Goal: Task Accomplishment & Management: Manage account settings

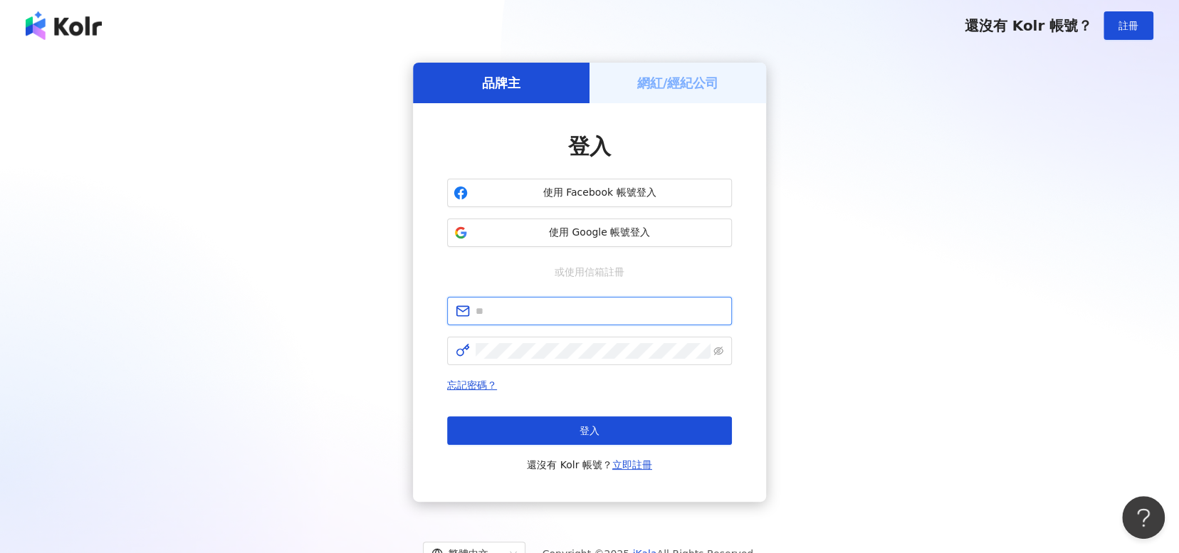
click at [672, 305] on input "text" at bounding box center [600, 311] width 248 height 16
type input "**********"
click at [626, 360] on span at bounding box center [589, 351] width 285 height 28
click button "登入" at bounding box center [589, 430] width 285 height 28
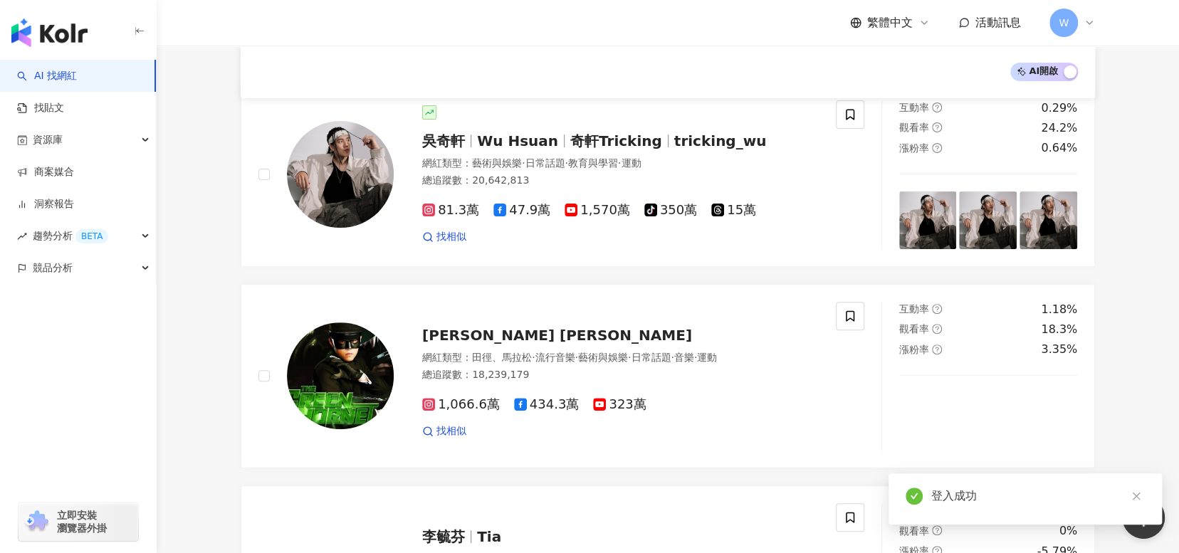
scroll to position [285, 0]
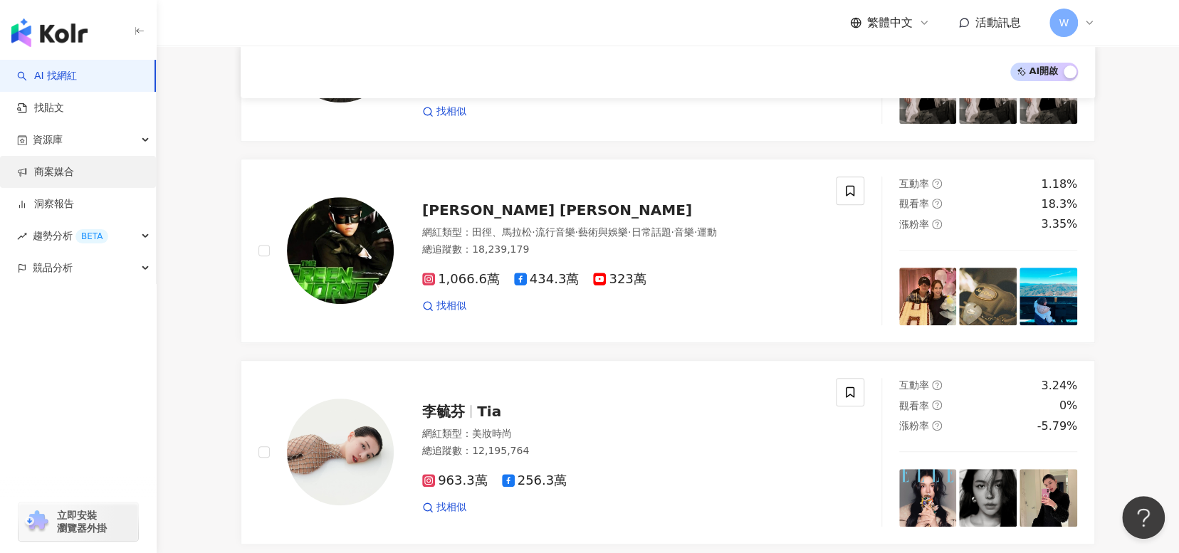
click at [74, 167] on link "商案媒合" at bounding box center [45, 172] width 57 height 14
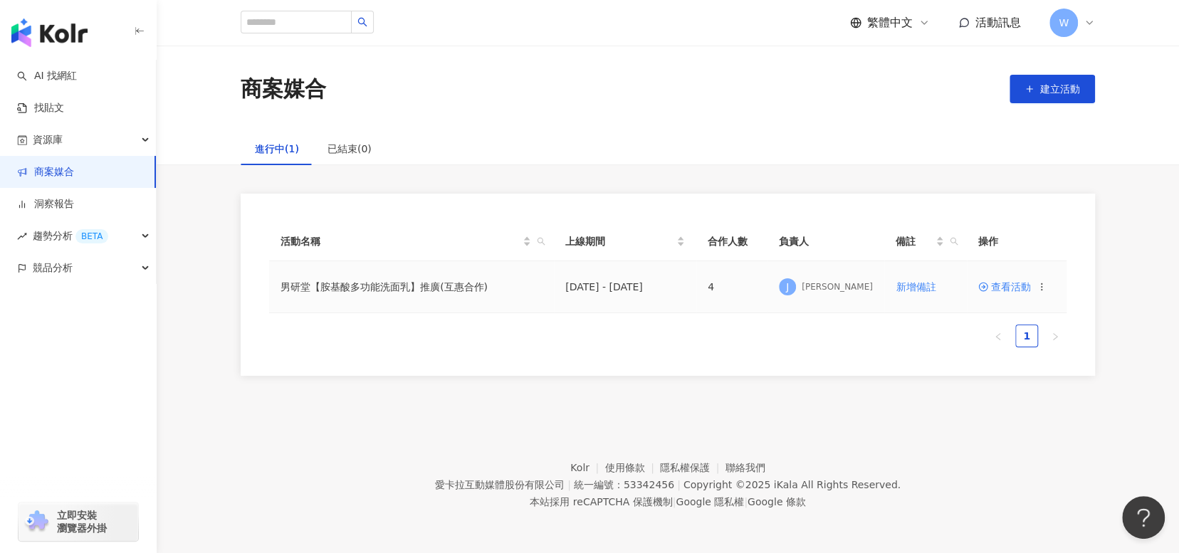
click at [1018, 290] on span "查看活動" at bounding box center [1004, 287] width 53 height 10
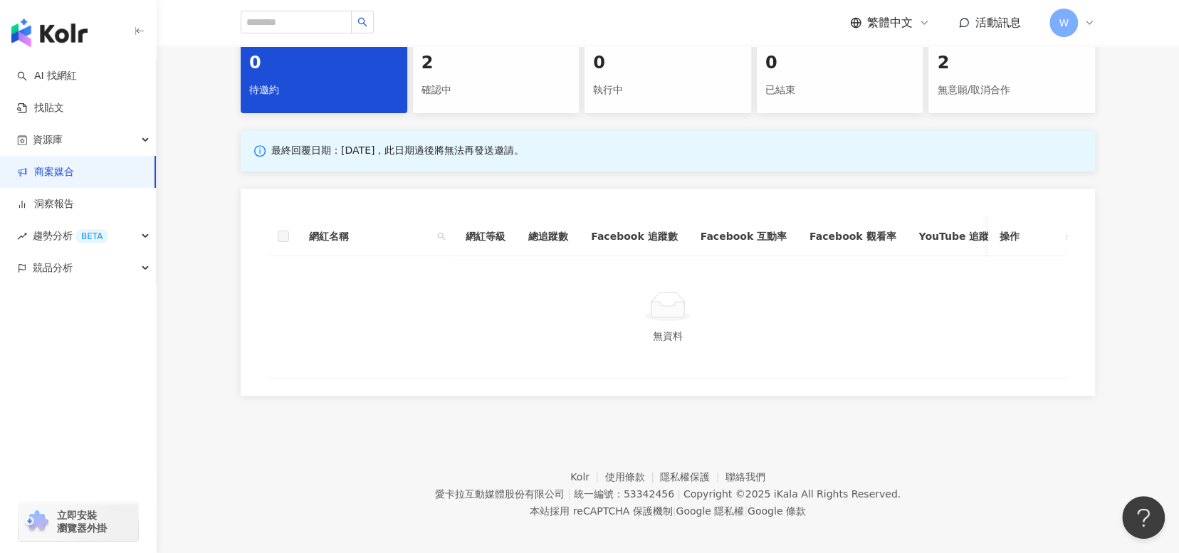
scroll to position [327, 0]
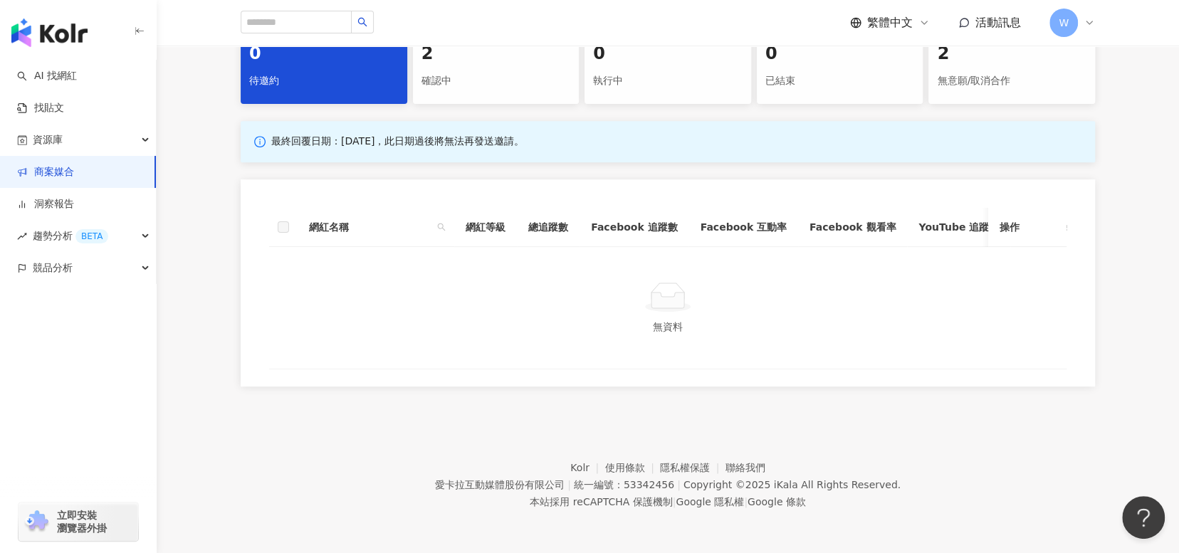
click at [444, 42] on div "繁體中文 活動訊息 W" at bounding box center [668, 23] width 854 height 46
click at [444, 74] on div "確認中" at bounding box center [496, 81] width 150 height 24
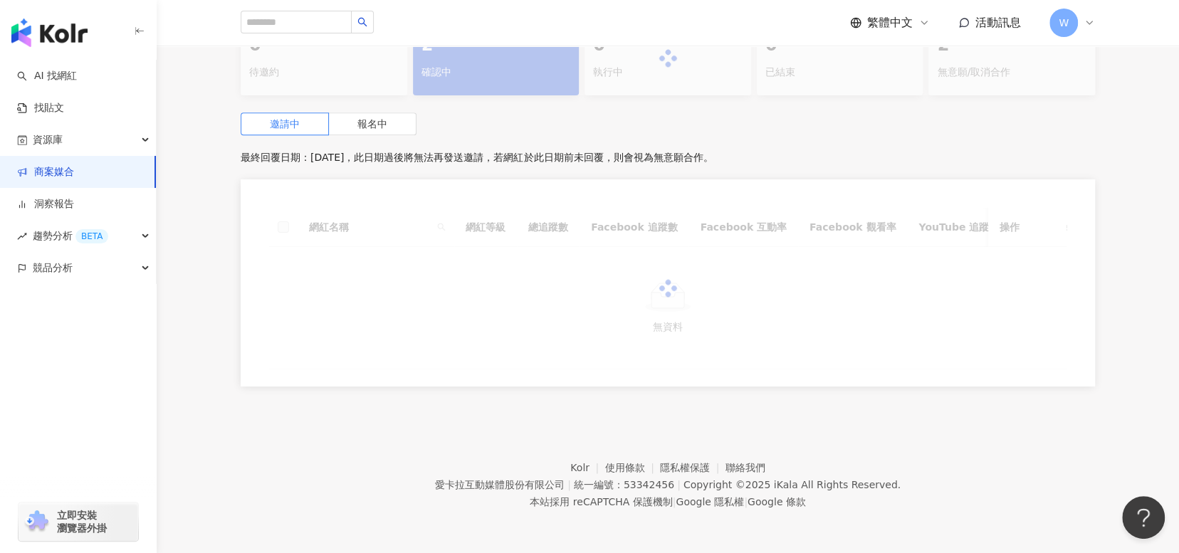
scroll to position [313, 0]
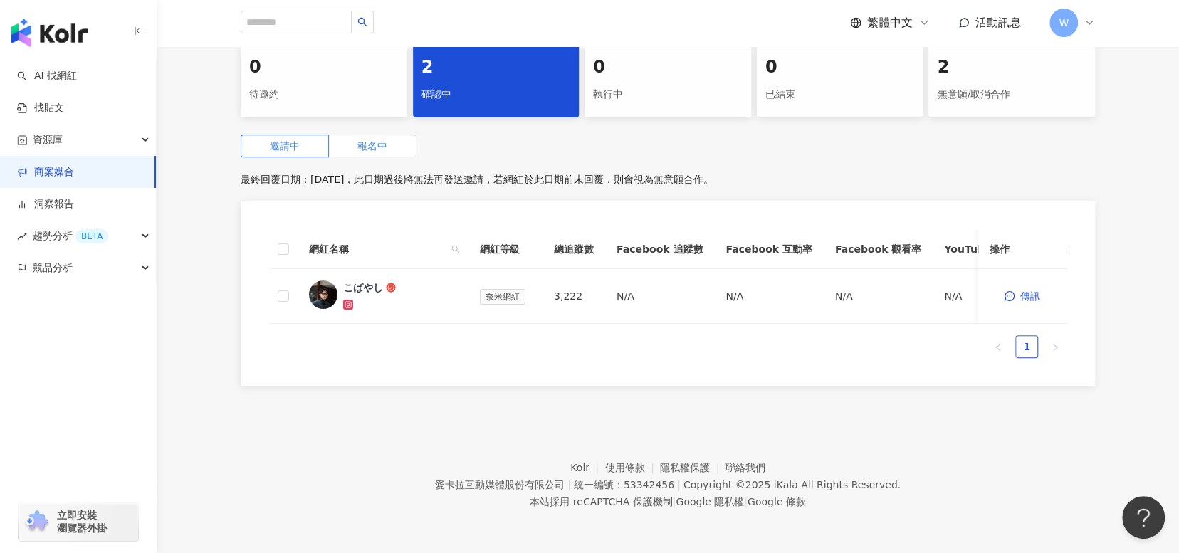
click at [402, 137] on label "報名中" at bounding box center [373, 146] width 88 height 23
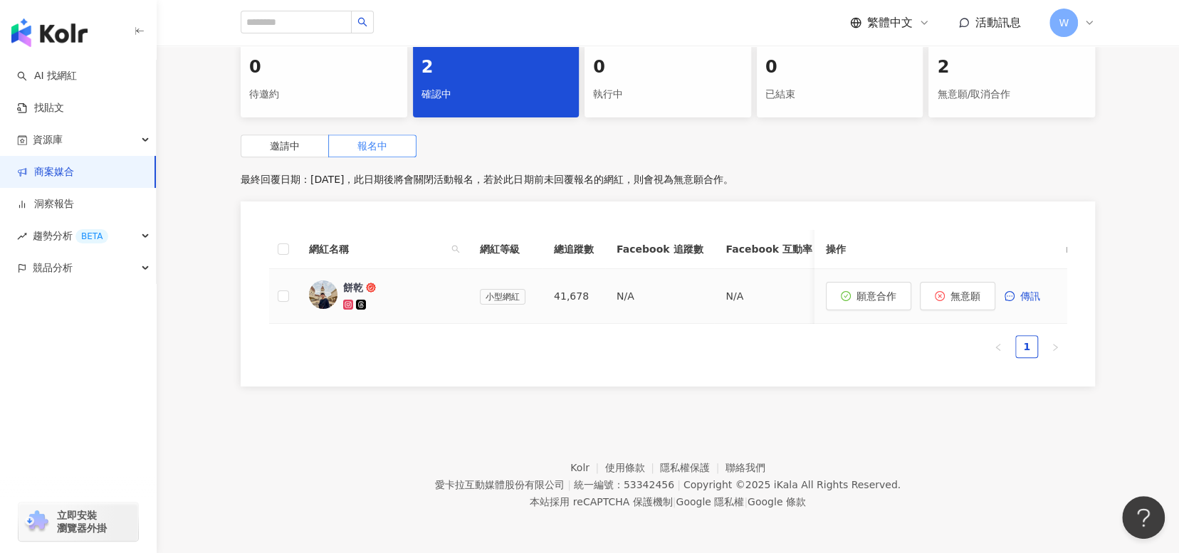
click at [350, 280] on div "餅乾" at bounding box center [353, 287] width 20 height 14
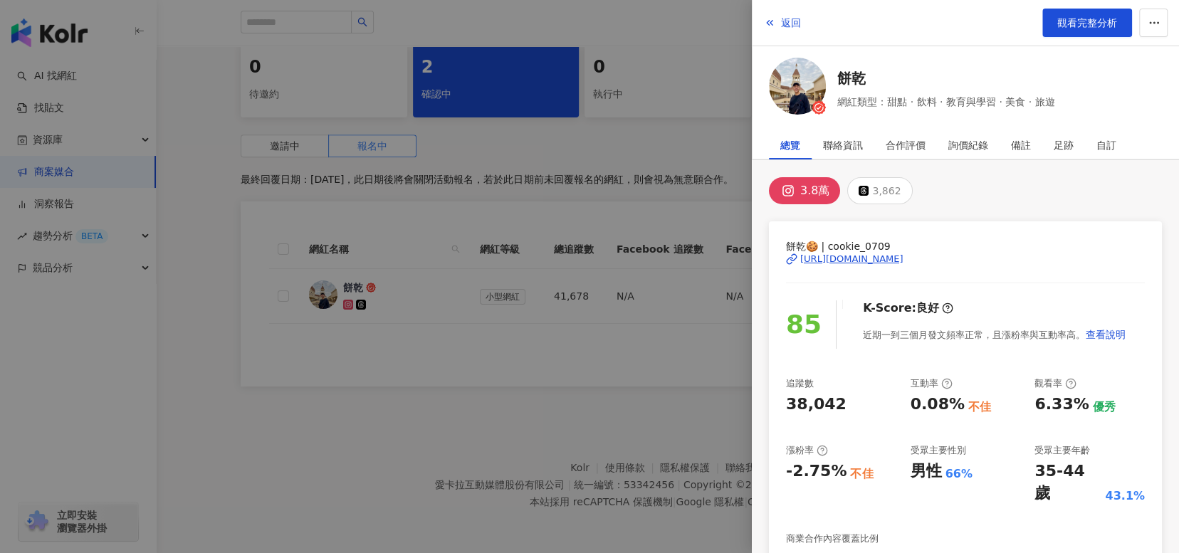
click at [903, 260] on div "[URL][DOMAIN_NAME]" at bounding box center [851, 259] width 103 height 13
click at [531, 441] on div at bounding box center [589, 276] width 1179 height 553
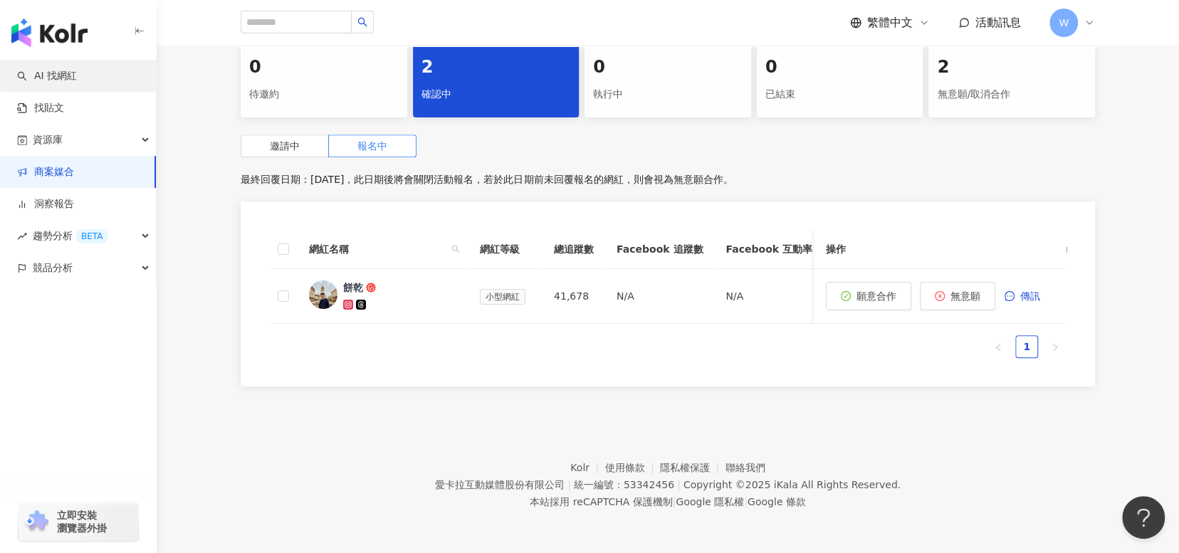
click at [77, 83] on link "AI 找網紅" at bounding box center [47, 76] width 60 height 14
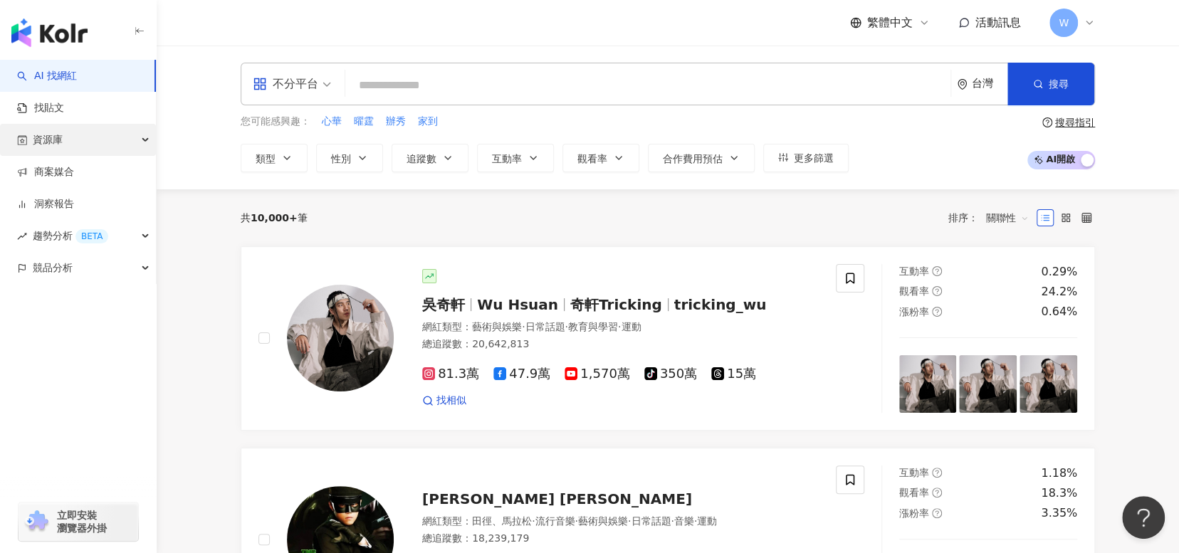
click at [104, 145] on div "資源庫" at bounding box center [78, 140] width 156 height 32
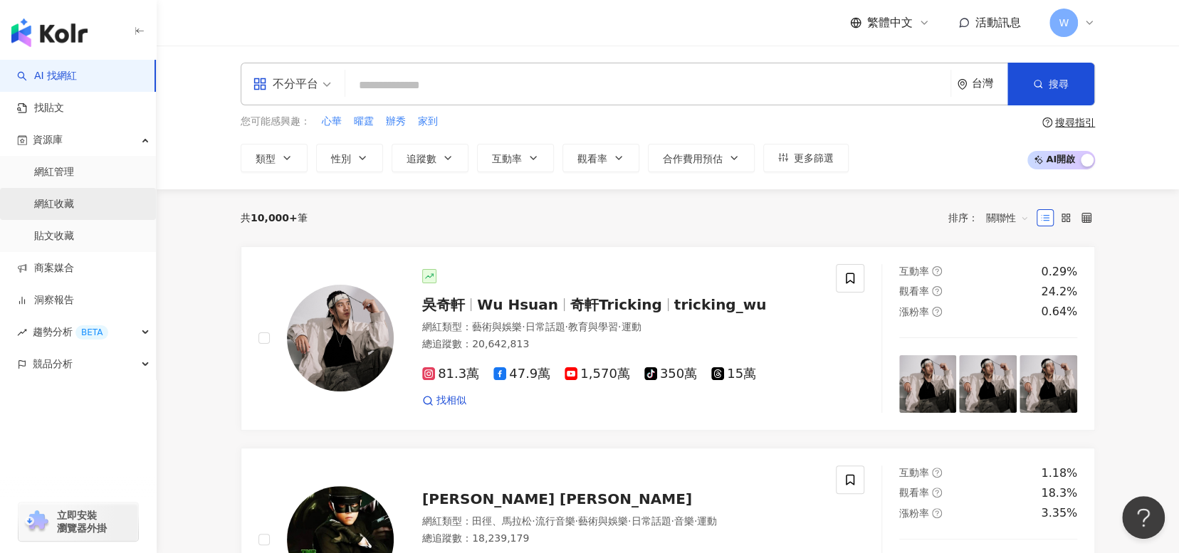
click at [74, 210] on link "網紅收藏" at bounding box center [54, 204] width 40 height 14
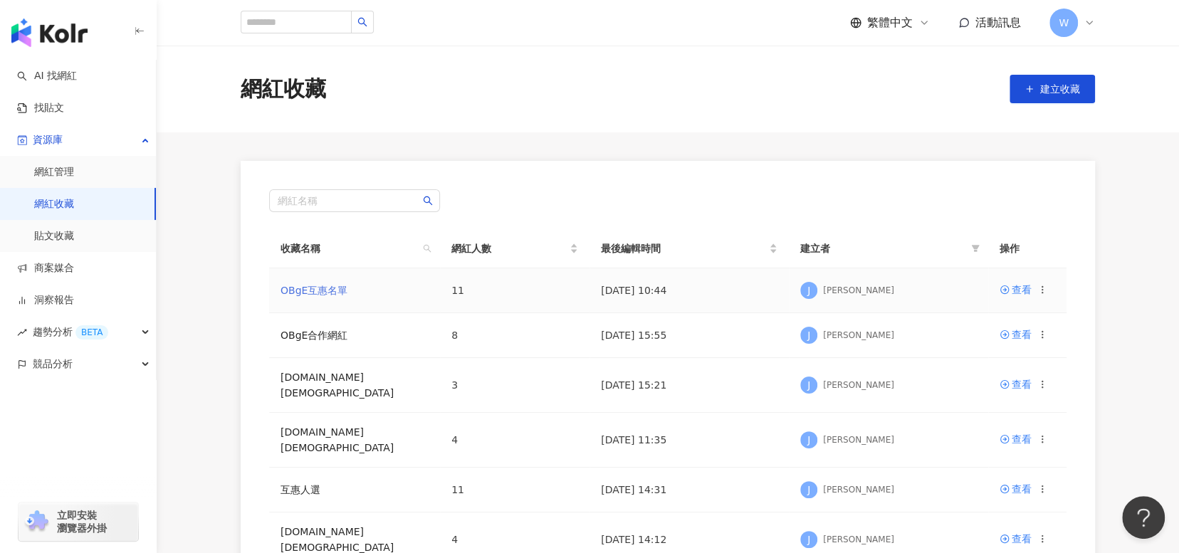
click at [342, 290] on link "OBgE互惠名單" at bounding box center [313, 290] width 67 height 11
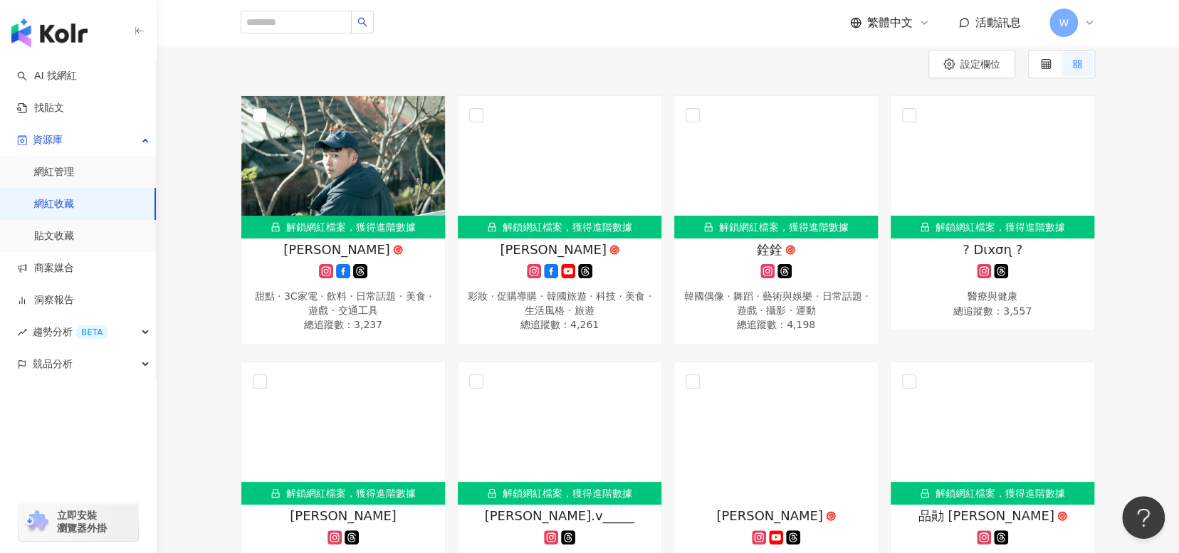
scroll to position [285, 0]
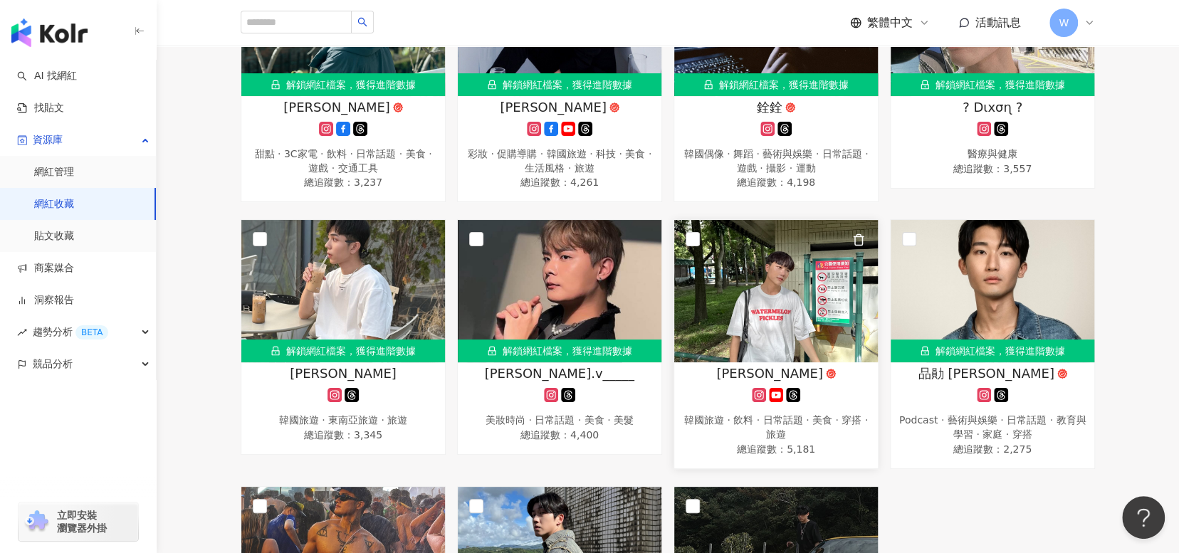
click at [833, 362] on link "[PERSON_NAME] 韓國旅遊 · 飲料 · 日常話題 · 美食 · 穿搭 · 旅遊 總追蹤數 ： 5,181" at bounding box center [775, 343] width 205 height 249
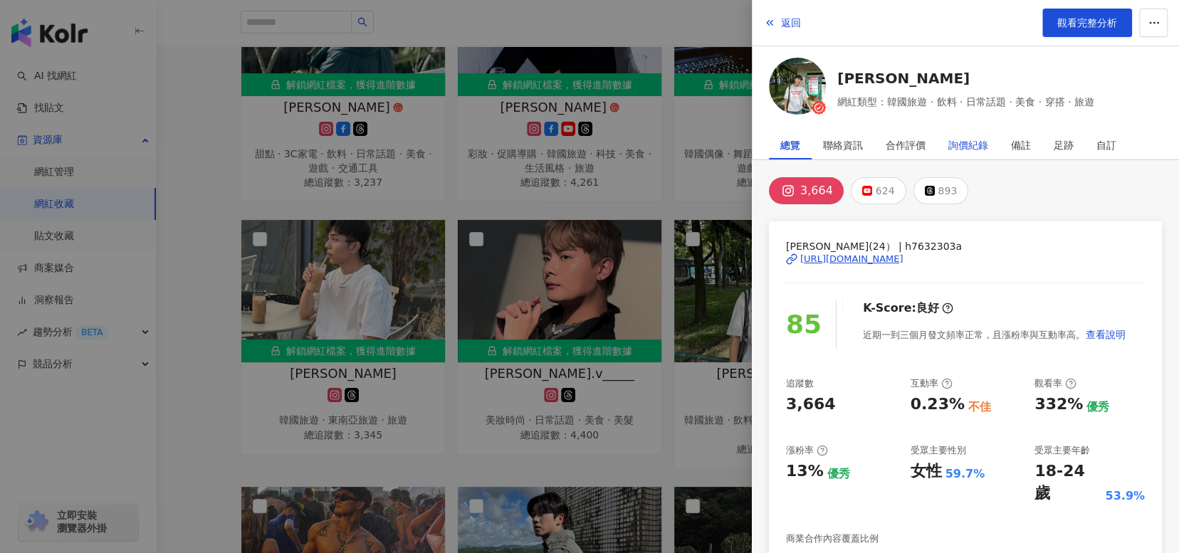
click at [972, 149] on div "詢價紀錄" at bounding box center [968, 145] width 40 height 28
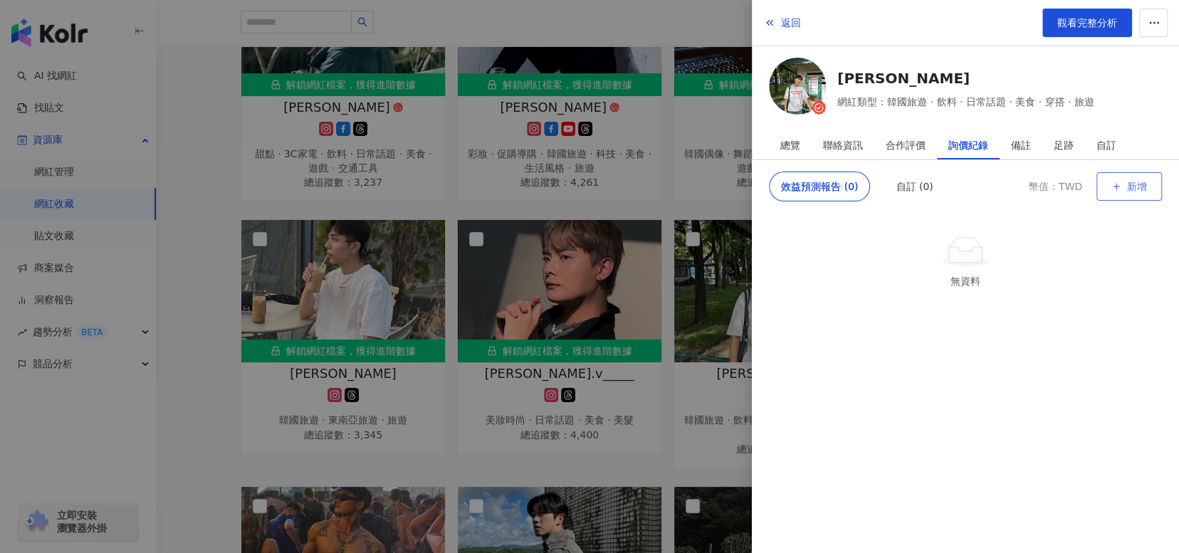
click at [1140, 194] on button "新增" at bounding box center [1128, 186] width 65 height 28
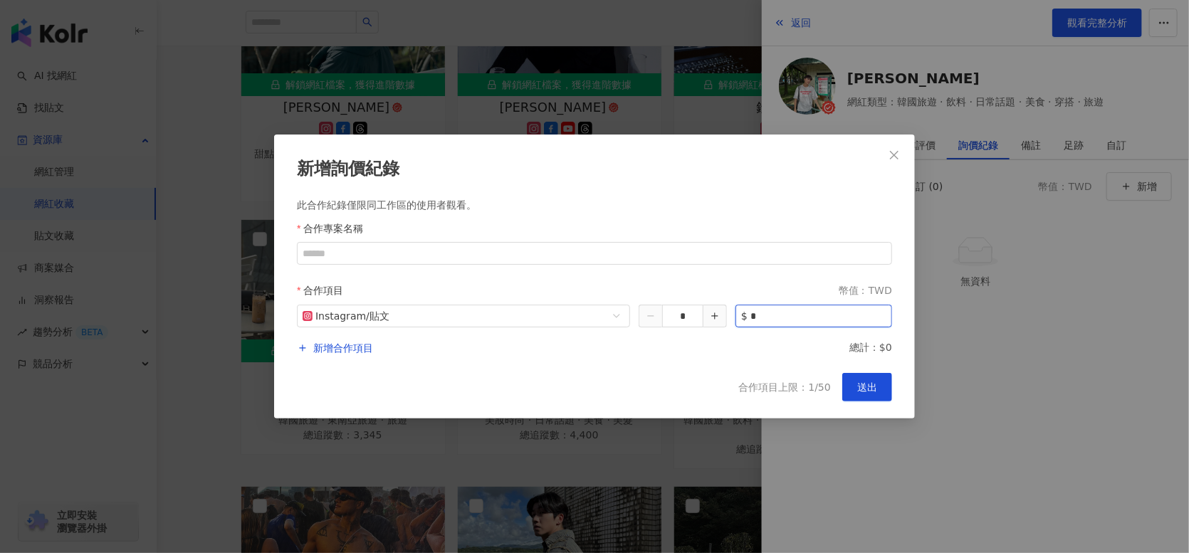
click at [753, 318] on input "*" at bounding box center [820, 315] width 141 height 21
click at [750, 318] on input "*" at bounding box center [820, 315] width 141 height 21
type input "****"
click at [864, 384] on span "送出" at bounding box center [867, 387] width 20 height 11
click at [400, 262] on input "收藏名稱" at bounding box center [594, 253] width 595 height 23
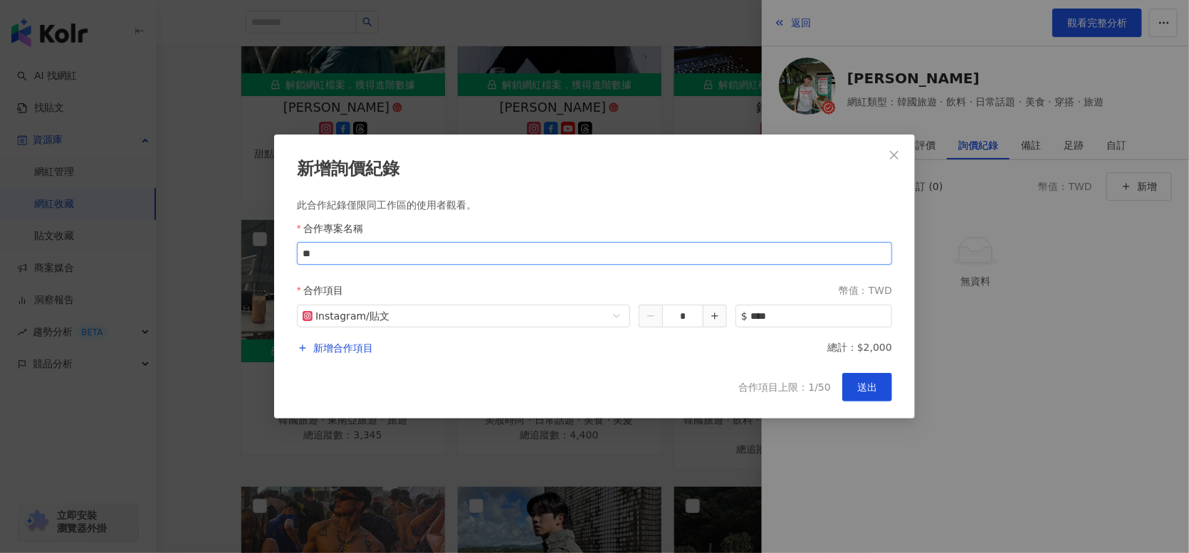
type input "*"
click at [400, 262] on input "收藏名稱" at bounding box center [594, 253] width 595 height 23
type input "**********"
click at [873, 388] on span "送出" at bounding box center [867, 387] width 20 height 11
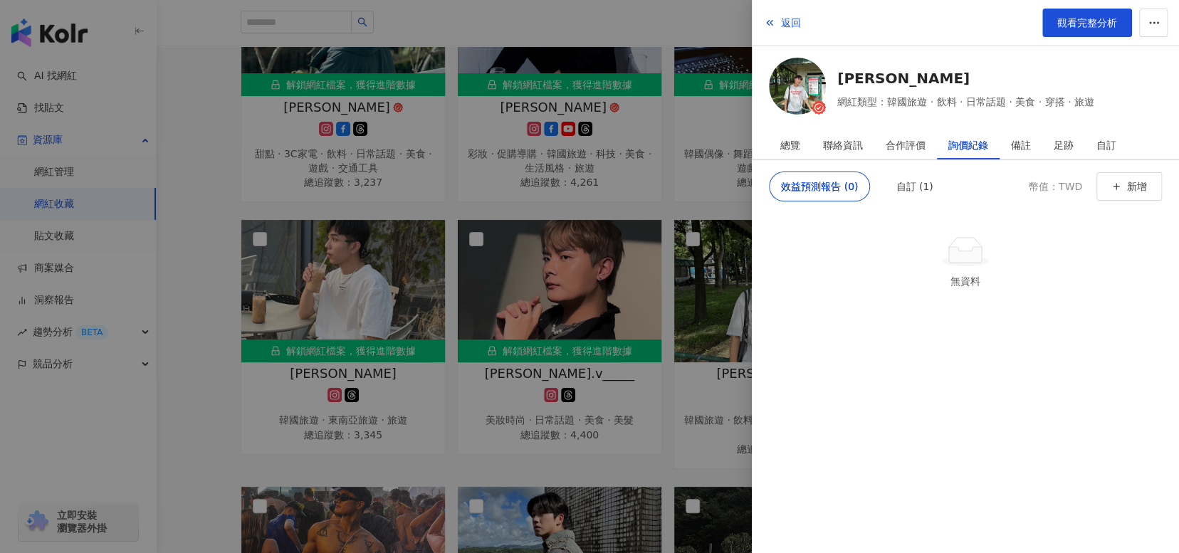
click at [179, 316] on div at bounding box center [589, 276] width 1179 height 553
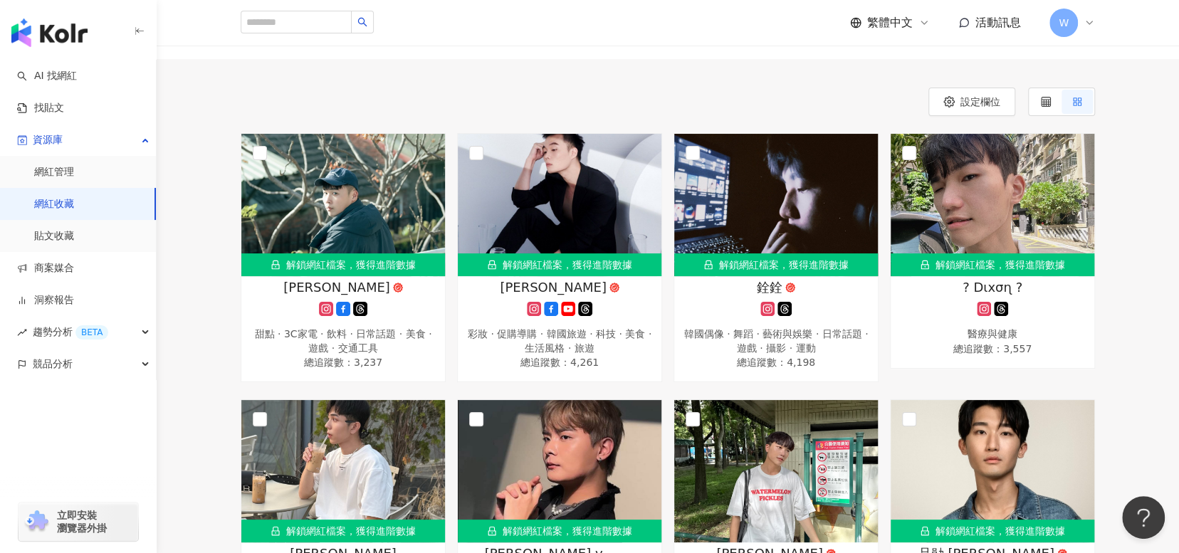
scroll to position [0, 0]
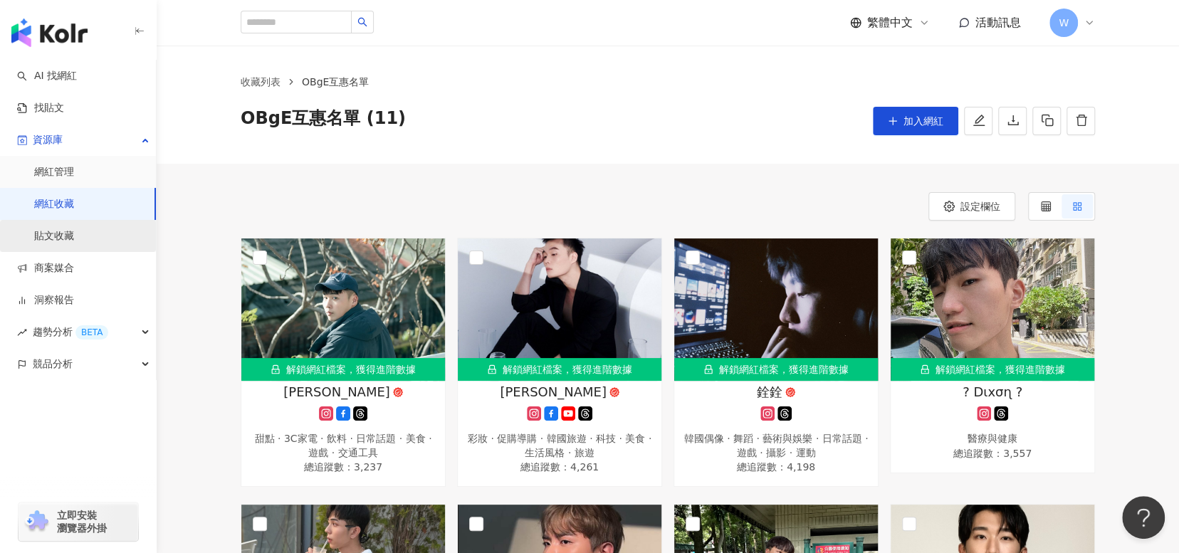
click at [74, 229] on link "貼文收藏" at bounding box center [54, 236] width 40 height 14
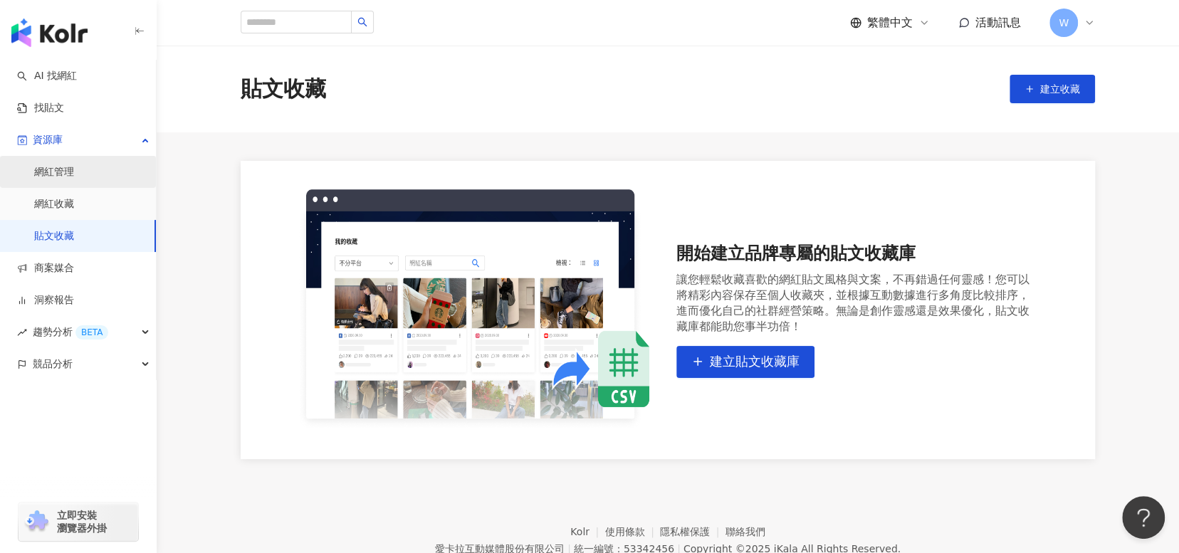
click at [74, 179] on link "網紅管理" at bounding box center [54, 172] width 40 height 14
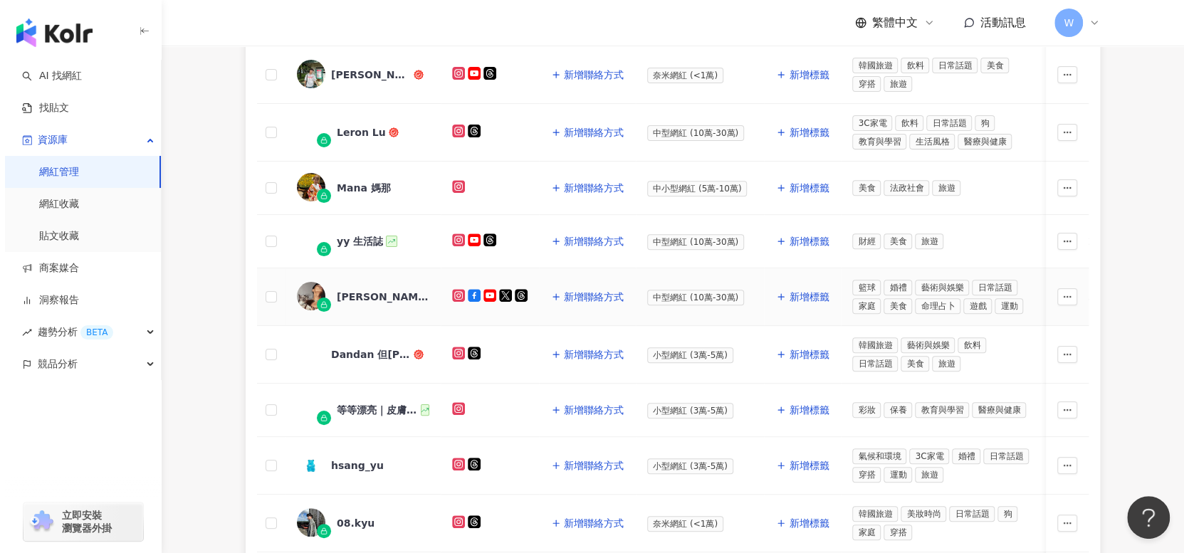
scroll to position [285, 0]
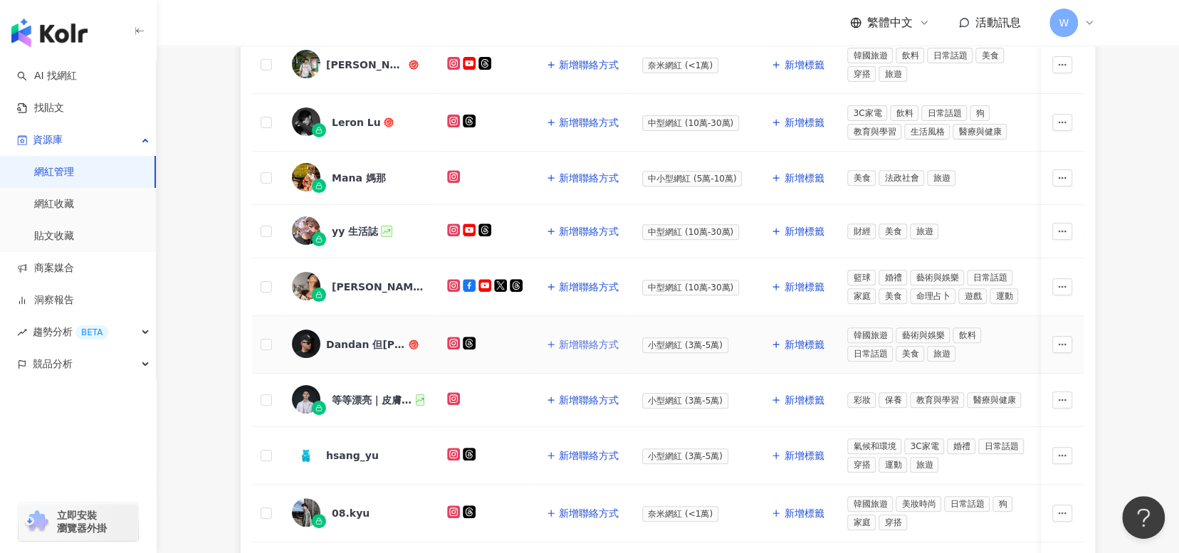
click at [603, 345] on span "新增聯絡方式" at bounding box center [589, 344] width 60 height 11
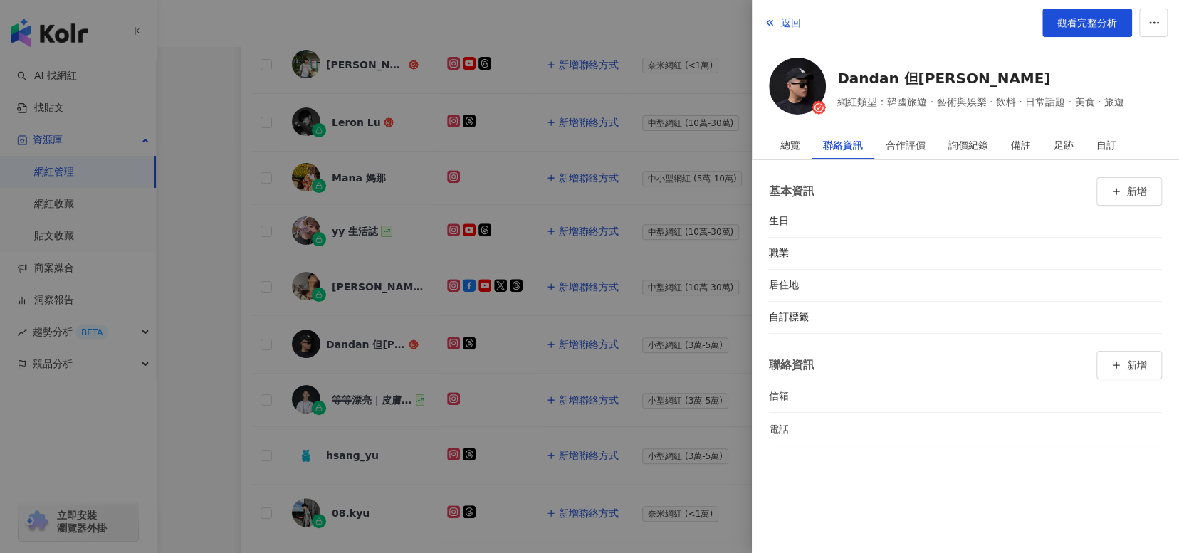
click at [854, 401] on li "信箱" at bounding box center [965, 395] width 393 height 33
click at [962, 150] on div "詢價紀錄" at bounding box center [968, 145] width 40 height 28
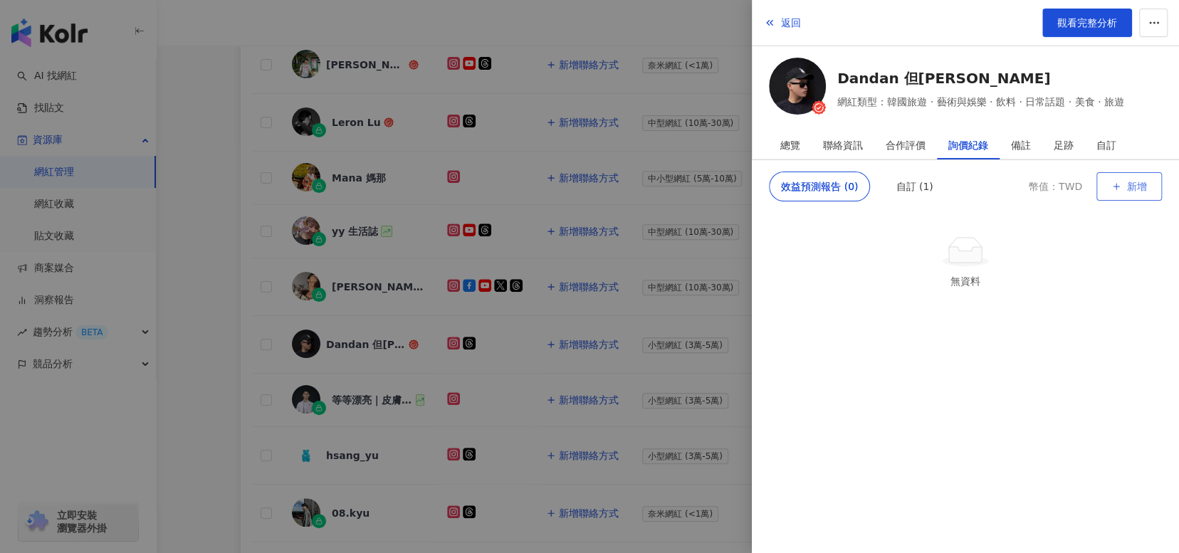
click at [1111, 187] on icon "button" at bounding box center [1116, 187] width 10 height 10
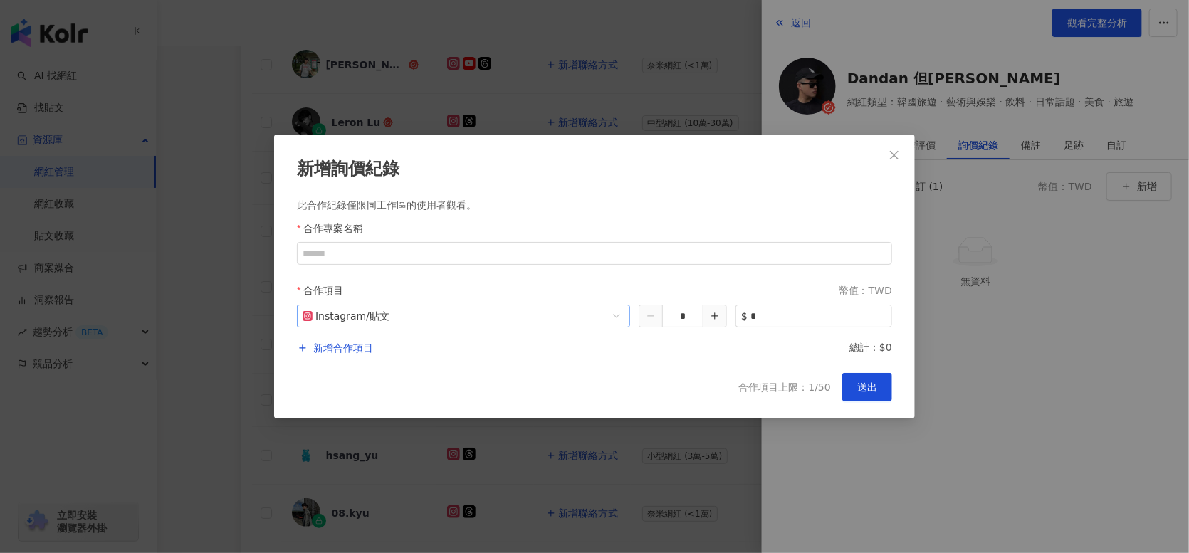
click at [601, 319] on span "Instagram / 貼文" at bounding box center [464, 315] width 322 height 21
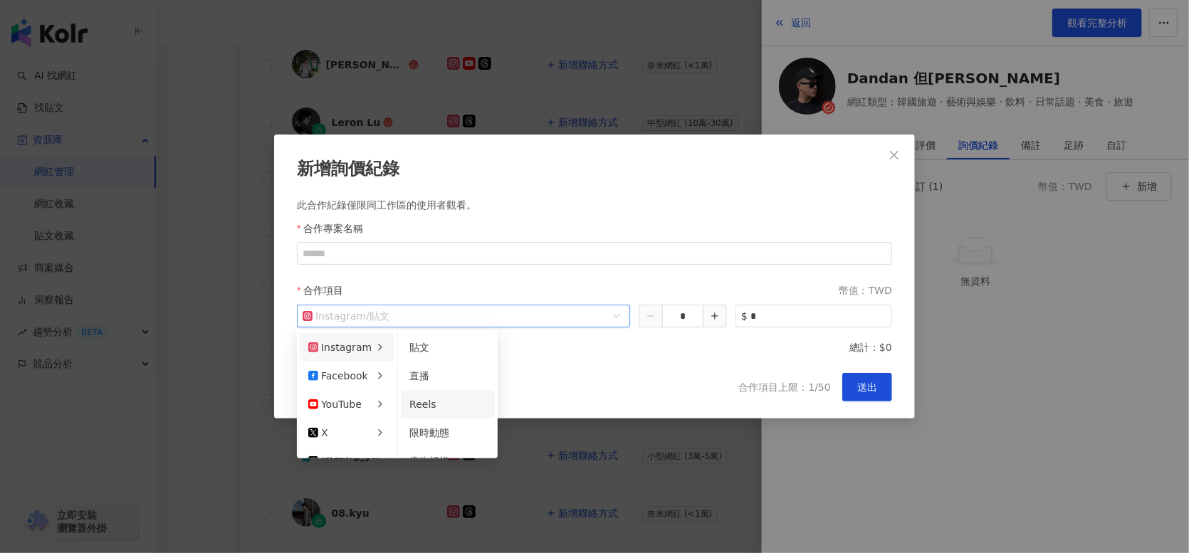
click at [453, 412] on li "Reels" at bounding box center [448, 404] width 94 height 28
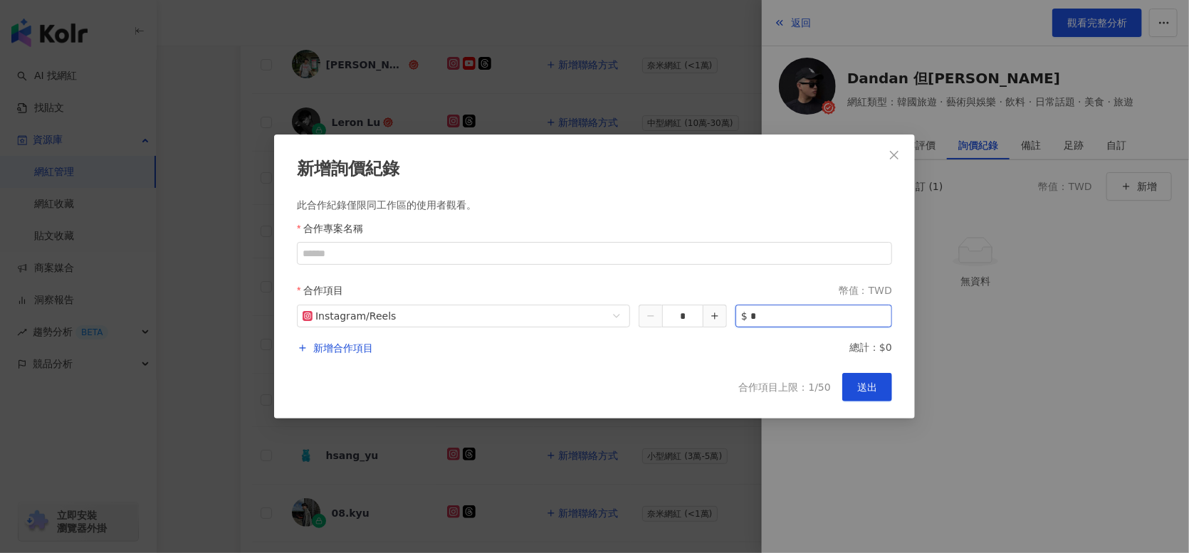
drag, startPoint x: 817, startPoint y: 318, endPoint x: 752, endPoint y: 321, distance: 64.8
click at [752, 321] on input "*" at bounding box center [820, 315] width 141 height 21
type input "****"
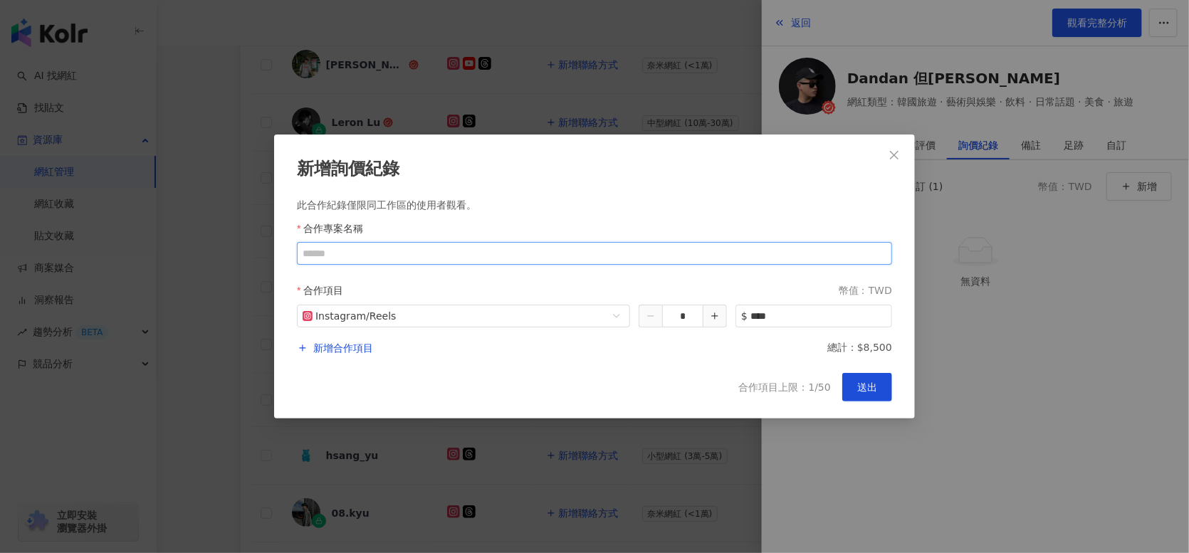
click at [336, 249] on input "合作專案名稱" at bounding box center [594, 253] width 595 height 23
type input "**********"
click at [335, 350] on span "新增合作項目" at bounding box center [343, 348] width 60 height 17
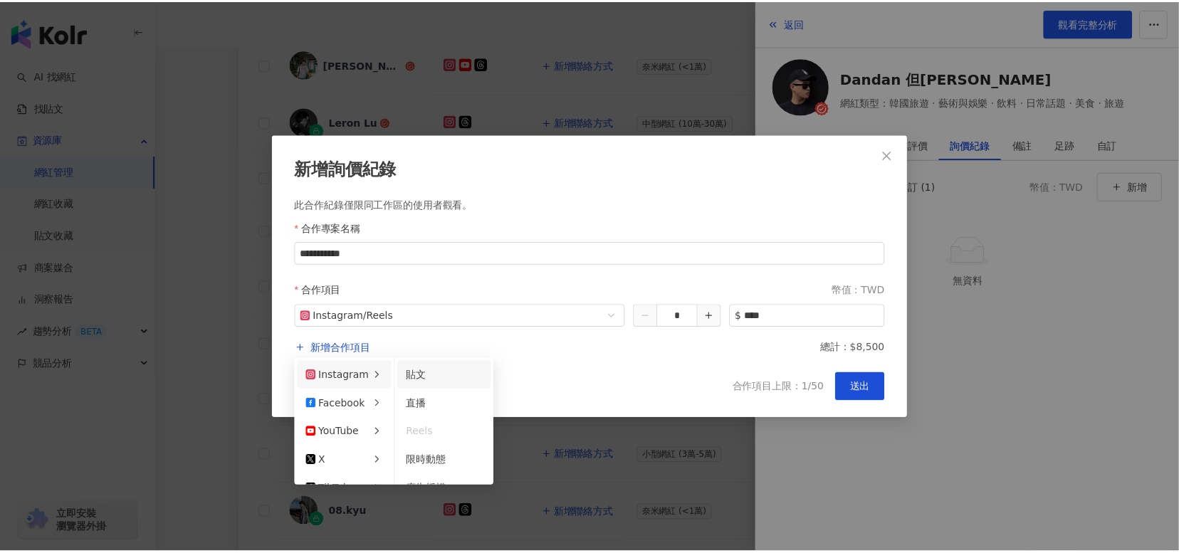
scroll to position [76, 0]
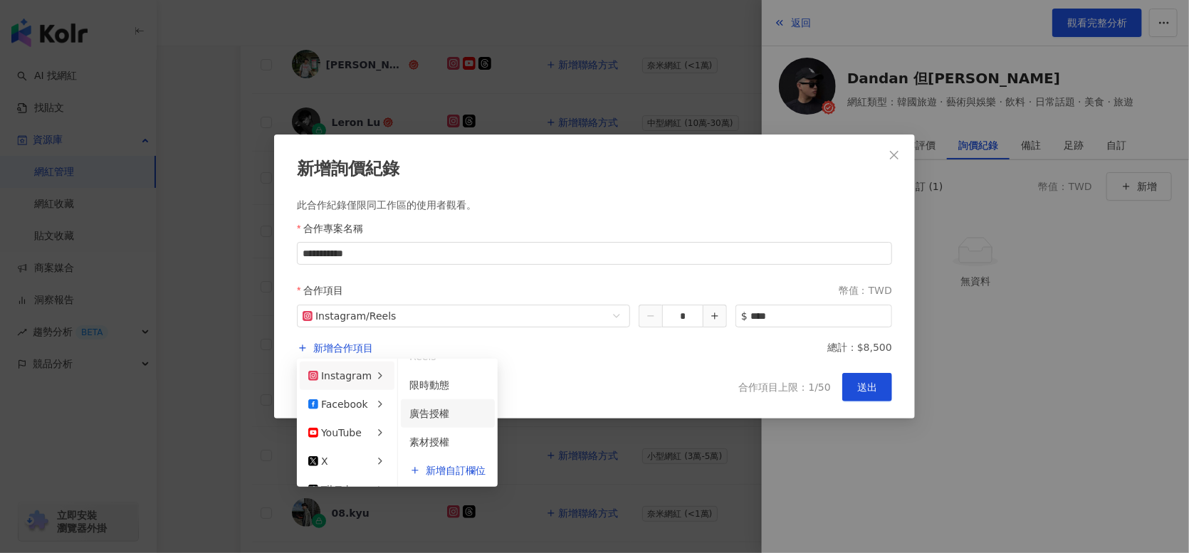
click at [446, 413] on span "廣告授權" at bounding box center [429, 413] width 40 height 11
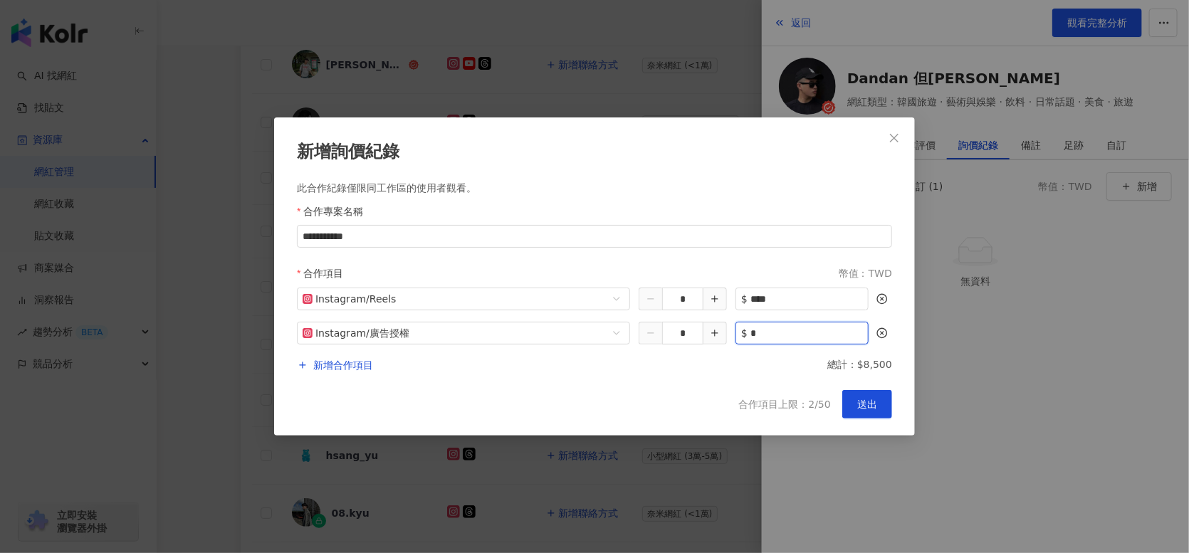
drag, startPoint x: 780, startPoint y: 335, endPoint x: 747, endPoint y: 335, distance: 33.5
click at [747, 335] on div "$ *" at bounding box center [801, 333] width 133 height 23
type input "****"
click at [876, 407] on span "送出" at bounding box center [867, 404] width 20 height 11
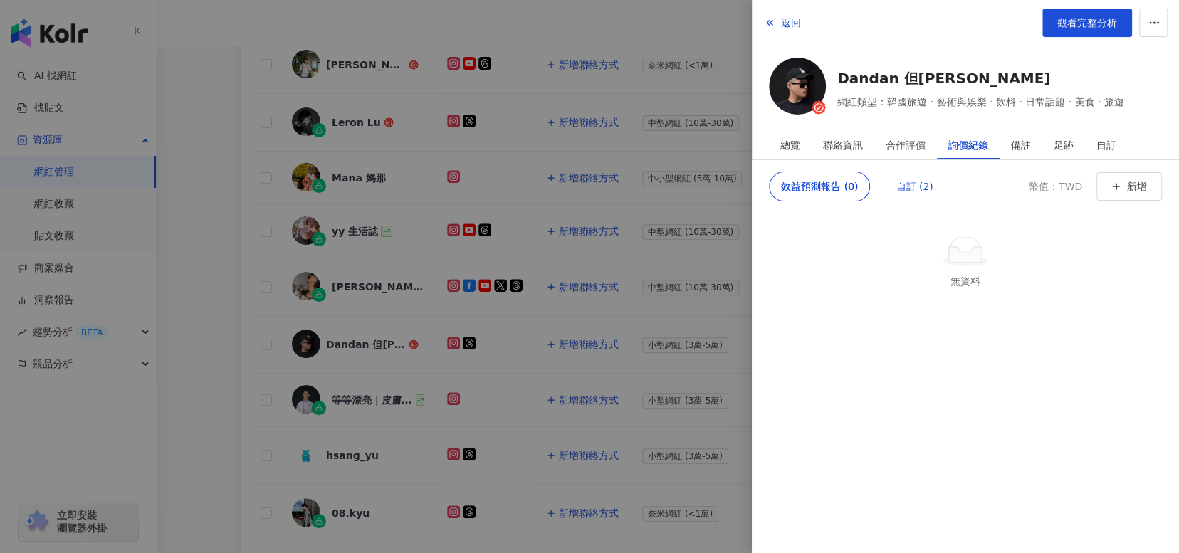
click at [913, 181] on div "自訂 (2)" at bounding box center [914, 186] width 37 height 28
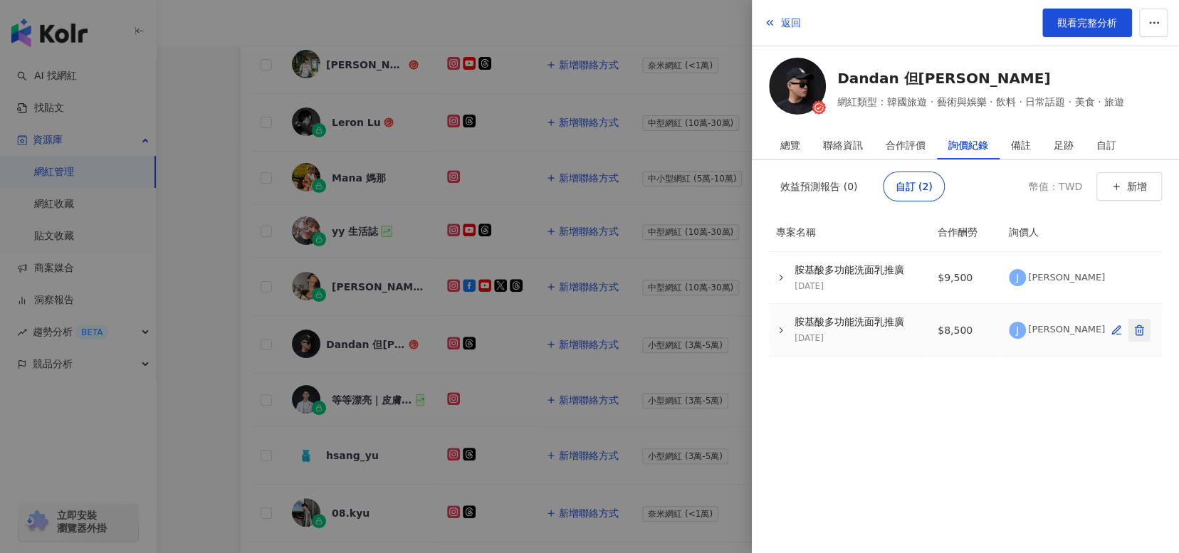
click at [1145, 330] on button "button" at bounding box center [1139, 330] width 23 height 23
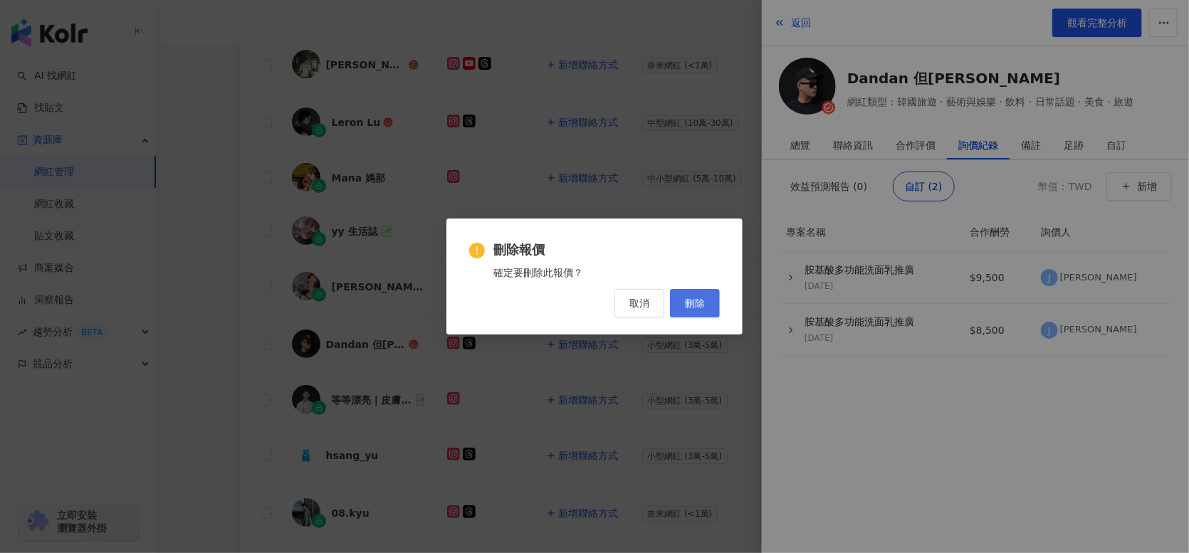
click at [687, 305] on span "刪除" at bounding box center [695, 303] width 20 height 11
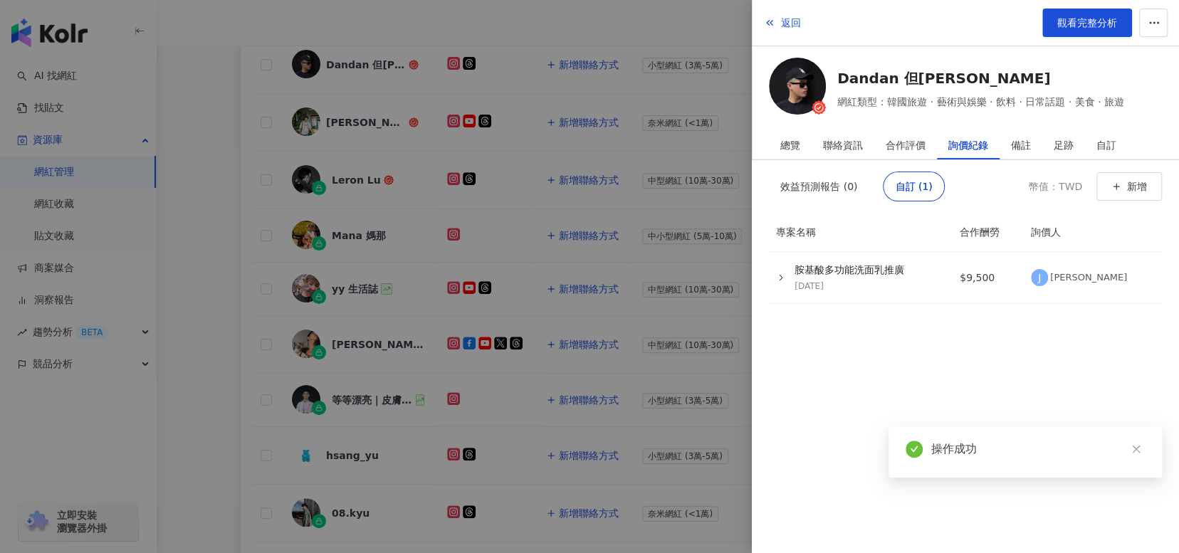
click at [418, 307] on div at bounding box center [589, 276] width 1179 height 553
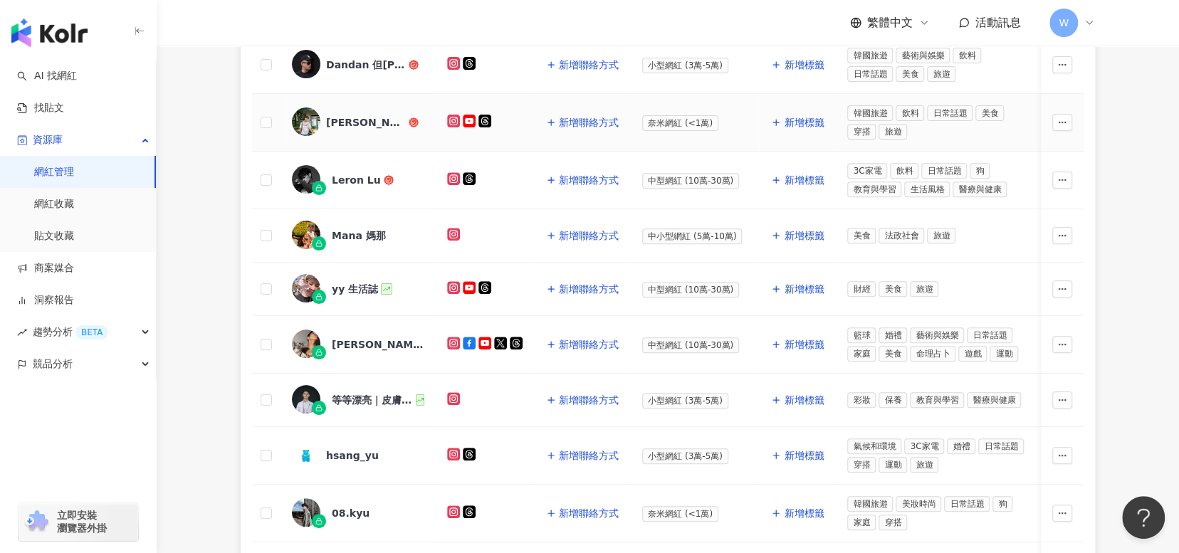
click at [404, 131] on div "[PERSON_NAME]" at bounding box center [358, 123] width 132 height 30
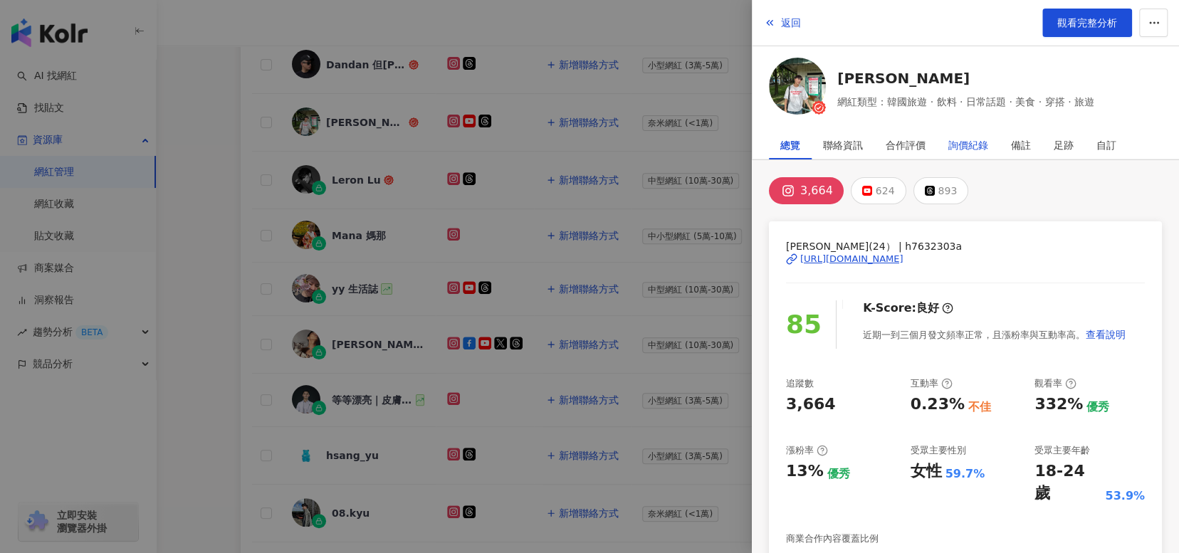
click at [987, 145] on div "詢價紀錄" at bounding box center [968, 145] width 40 height 28
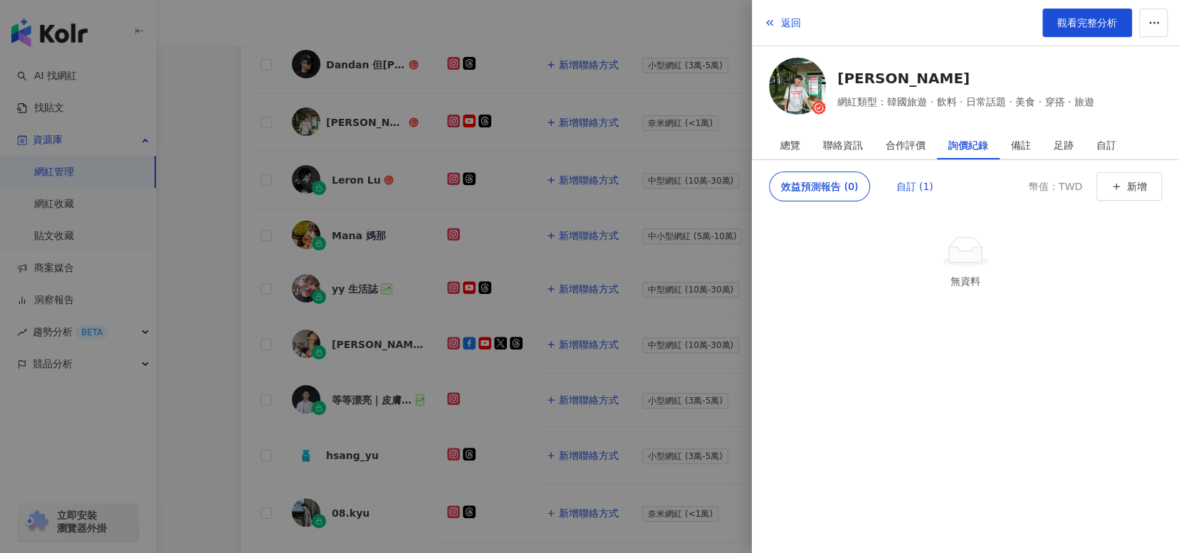
click at [897, 192] on div "自訂 (1)" at bounding box center [914, 186] width 37 height 28
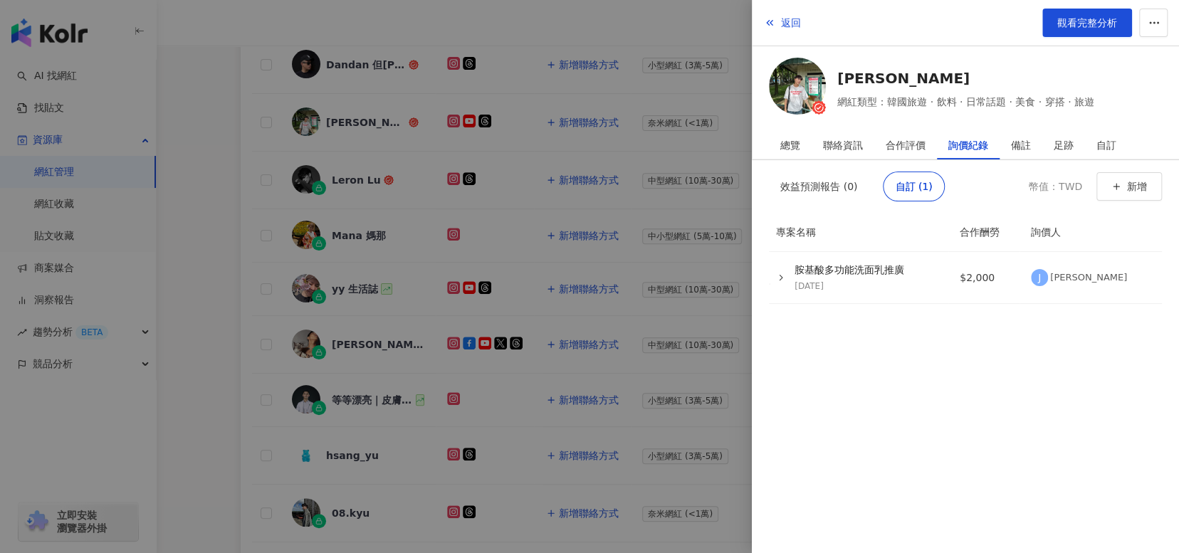
click at [392, 323] on div at bounding box center [589, 276] width 1179 height 553
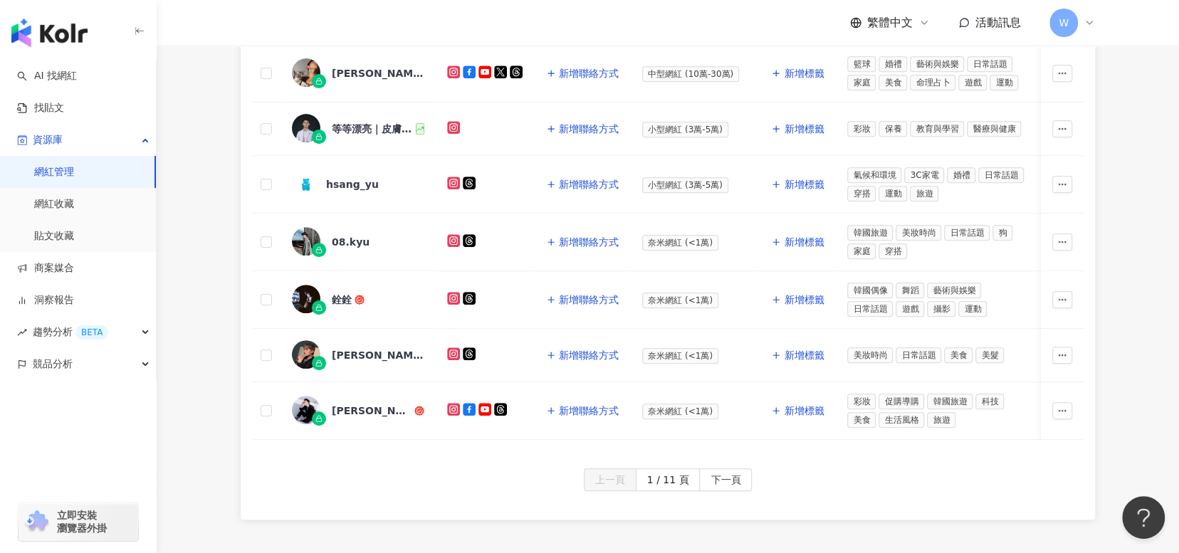
scroll to position [612, 0]
